Goal: Task Accomplishment & Management: Use online tool/utility

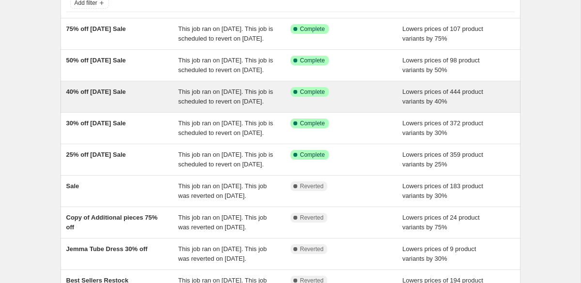
scroll to position [109, 0]
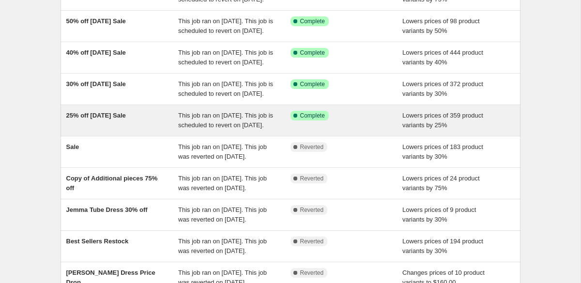
click at [345, 130] on div "Success Complete Complete" at bounding box center [346, 120] width 112 height 19
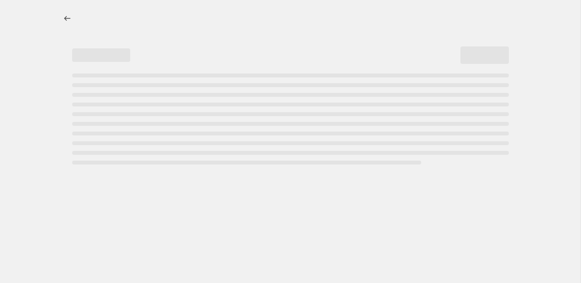
select select "percentage"
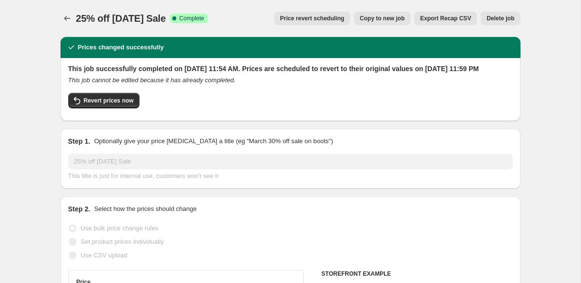
select select "collection"
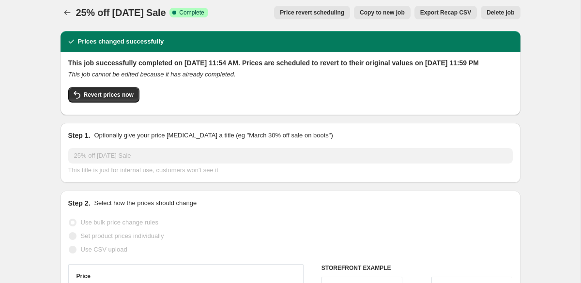
scroll to position [8, 0]
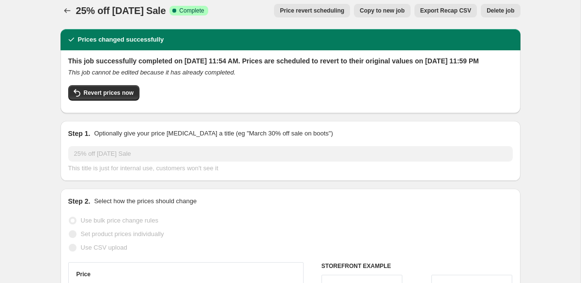
click at [338, 7] on span "Price revert scheduling" at bounding box center [312, 11] width 64 height 8
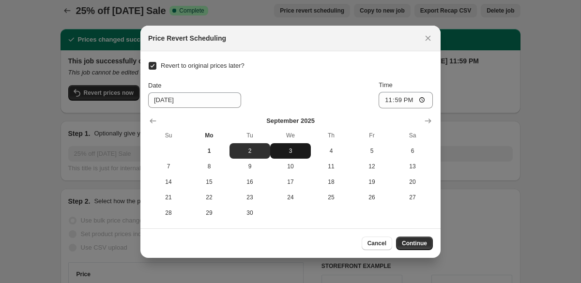
click at [299, 149] on span "3" at bounding box center [290, 151] width 33 height 8
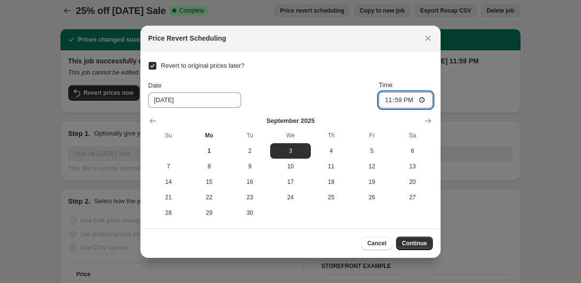
click at [405, 101] on input "23:59" at bounding box center [406, 100] width 54 height 16
click at [382, 100] on input "23:59" at bounding box center [406, 100] width 54 height 16
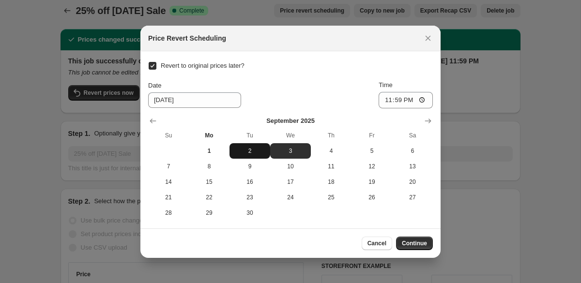
click at [252, 152] on span "2" at bounding box center [249, 151] width 33 height 8
type input "9/2/2025"
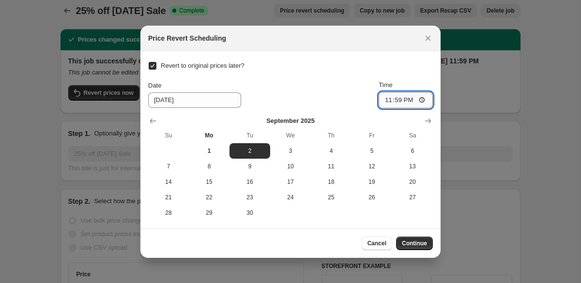
click at [382, 98] on input "23:59" at bounding box center [406, 100] width 54 height 16
type input "12:00"
click at [412, 99] on input "12:00" at bounding box center [406, 100] width 54 height 16
click at [411, 240] on span "Continue" at bounding box center [414, 244] width 25 height 8
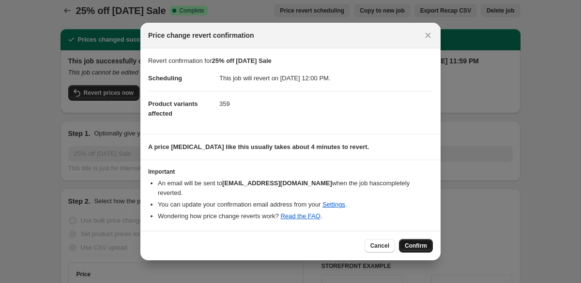
click at [413, 242] on span "Confirm" at bounding box center [416, 246] width 22 height 8
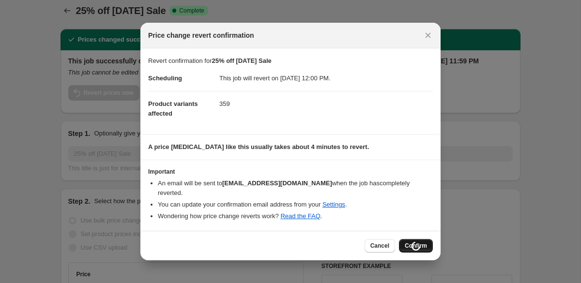
scroll to position [8, 0]
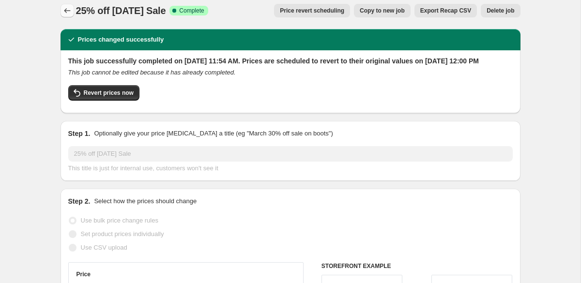
click at [68, 11] on icon "Price change jobs" at bounding box center [67, 11] width 10 height 10
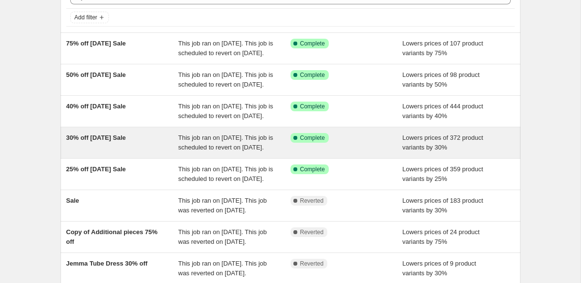
scroll to position [57, 0]
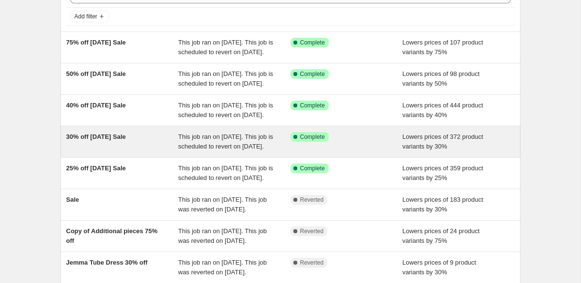
click at [160, 152] on div "30% off Labor Day Sale" at bounding box center [122, 141] width 112 height 19
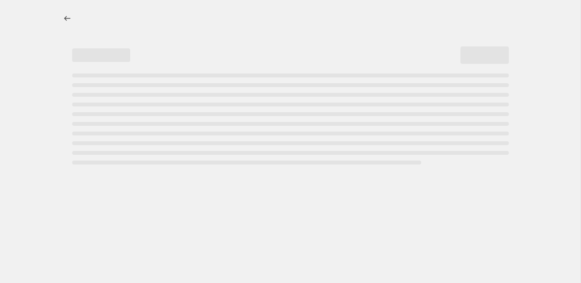
select select "percentage"
select select "collection"
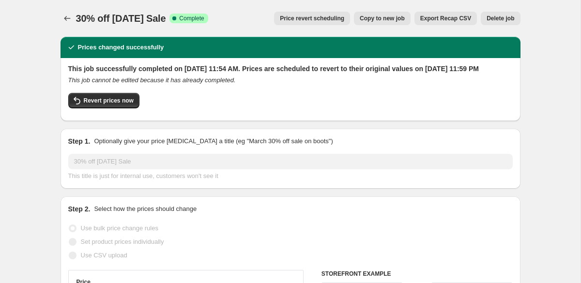
click at [333, 24] on button "Price revert scheduling" at bounding box center [312, 19] width 76 height 14
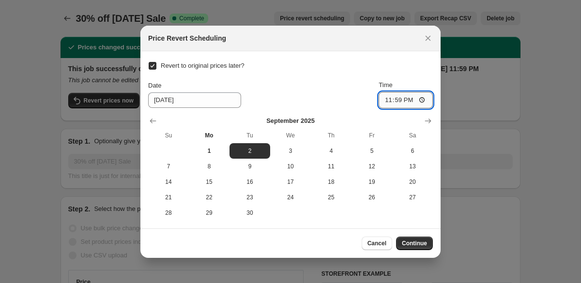
click at [394, 96] on input "23:59" at bounding box center [406, 100] width 54 height 16
click at [388, 96] on input "23:59" at bounding box center [406, 100] width 54 height 16
type input "12:59"
click at [374, 243] on span "Cancel" at bounding box center [376, 244] width 19 height 8
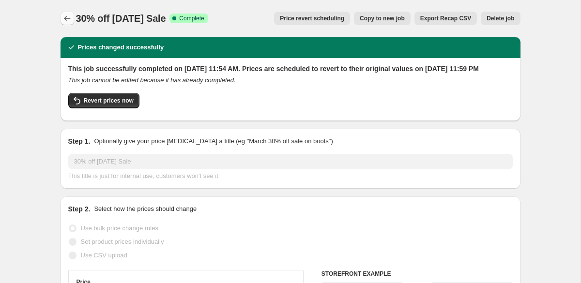
click at [68, 17] on icon "Price change jobs" at bounding box center [67, 19] width 10 height 10
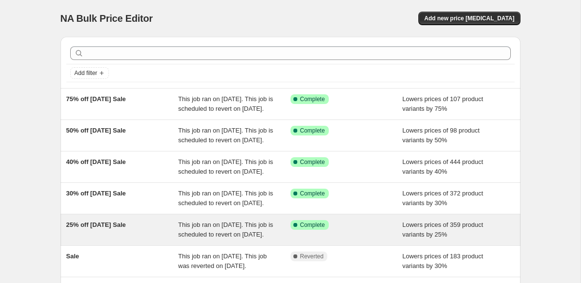
click at [131, 245] on div "25% off Labor Day Sale This job ran on August 26, 2025. This job is scheduled t…" at bounding box center [291, 229] width 460 height 31
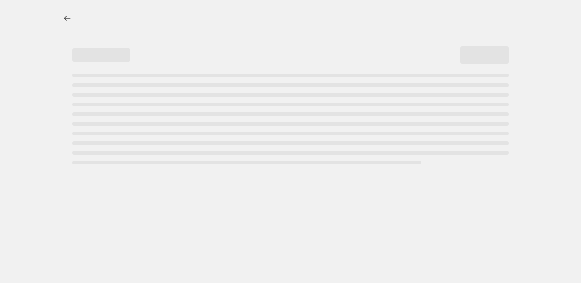
select select "percentage"
select select "collection"
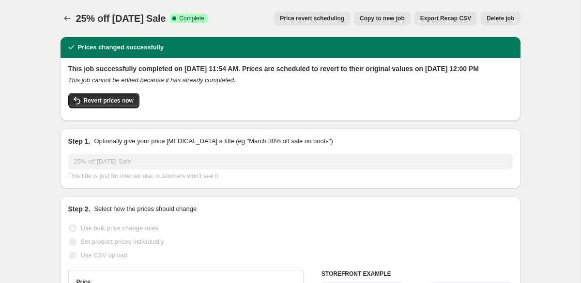
click at [300, 16] on span "Price revert scheduling" at bounding box center [312, 19] width 64 height 8
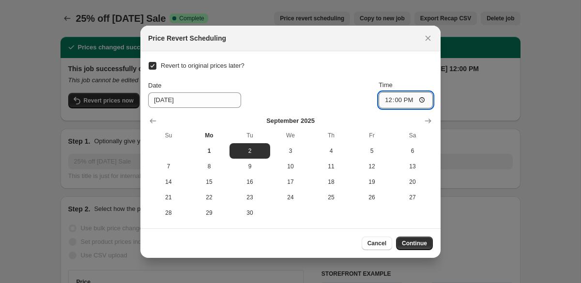
click at [379, 98] on input "12:00" at bounding box center [406, 100] width 54 height 16
type input "23:59"
click at [407, 246] on span "Continue" at bounding box center [414, 244] width 25 height 8
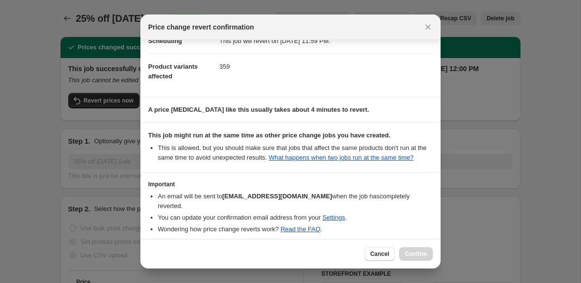
scroll to position [73, 0]
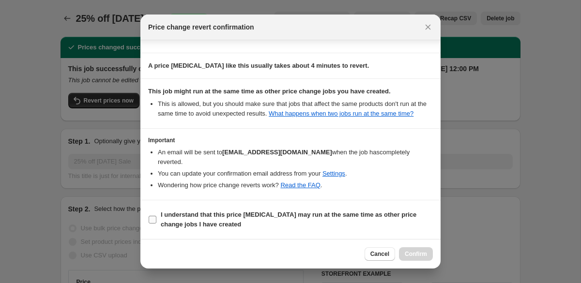
click at [319, 211] on b "I understand that this price change job may run at the same time as other price…" at bounding box center [289, 219] width 256 height 17
click at [156, 216] on input "I understand that this price change job may run at the same time as other price…" at bounding box center [153, 220] width 8 height 8
checkbox input "true"
click at [410, 256] on span "Confirm" at bounding box center [416, 254] width 22 height 8
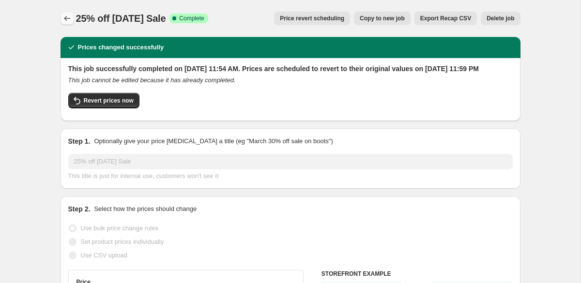
click at [66, 15] on icon "Price change jobs" at bounding box center [67, 19] width 10 height 10
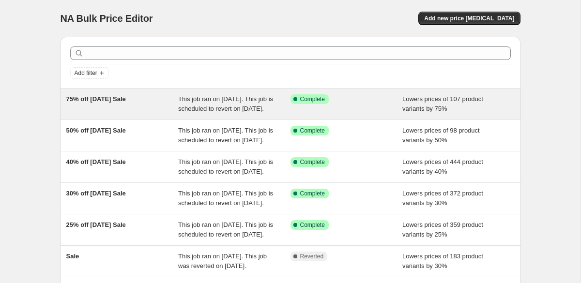
click at [126, 113] on div "75% off Labor Day Sale" at bounding box center [122, 103] width 112 height 19
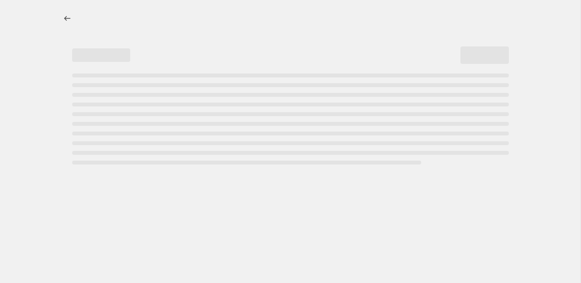
select select "percentage"
select select "collection"
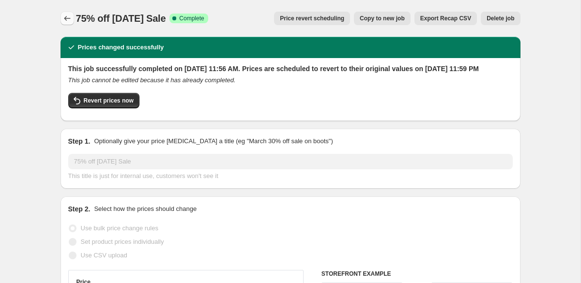
click at [73, 18] on button "Price change jobs" at bounding box center [68, 19] width 14 height 14
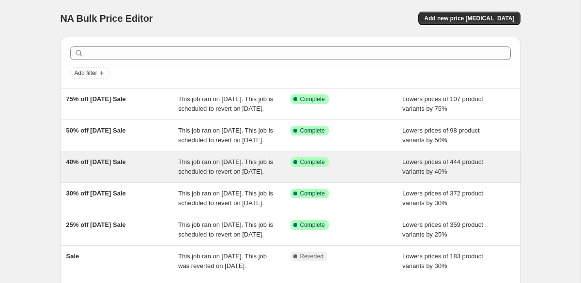
click at [113, 166] on span "40% off Labor Day Sale" at bounding box center [96, 161] width 60 height 7
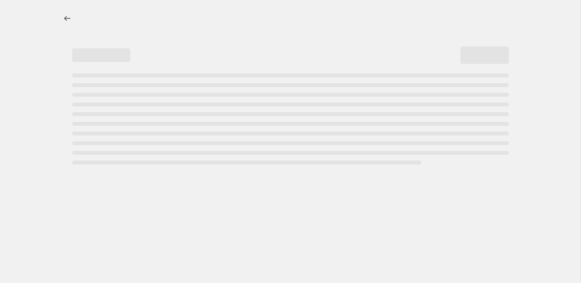
select select "percentage"
select select "collection"
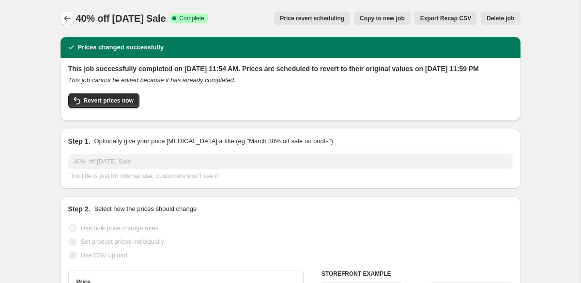
click at [65, 23] on icon "Price change jobs" at bounding box center [67, 19] width 10 height 10
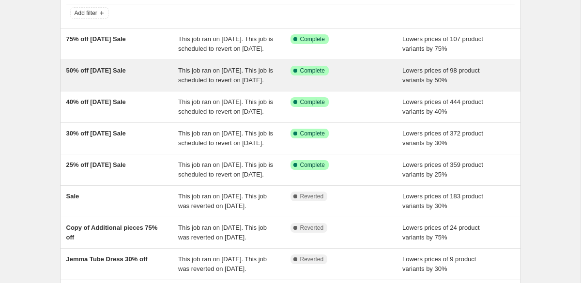
scroll to position [57, 0]
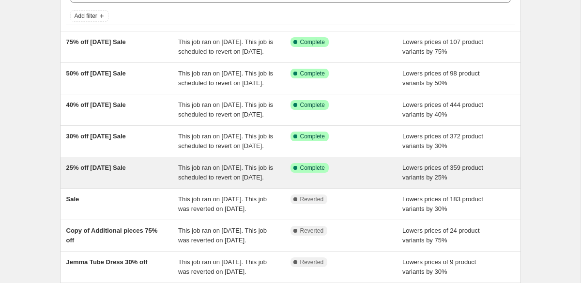
click at [222, 181] on span "This job ran on August 26, 2025. This job is scheduled to revert on September 2…" at bounding box center [225, 172] width 95 height 17
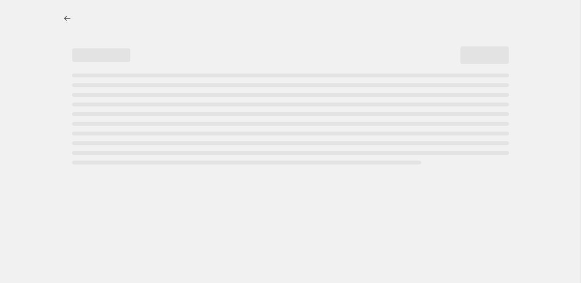
select select "percentage"
select select "collection"
